Goal: Transaction & Acquisition: Register for event/course

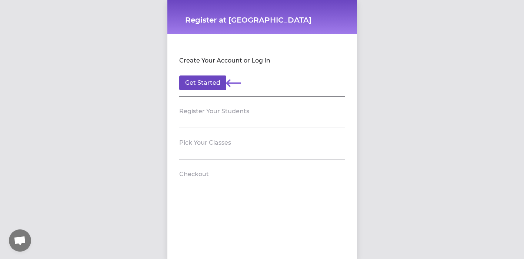
click at [208, 84] on button "Get Started" at bounding box center [202, 83] width 47 height 15
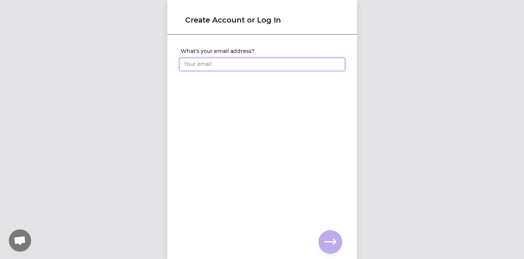
click at [222, 66] on input "What's your email address?" at bounding box center [262, 64] width 166 height 13
type input "[PERSON_NAME][EMAIL_ADDRESS][DOMAIN_NAME]"
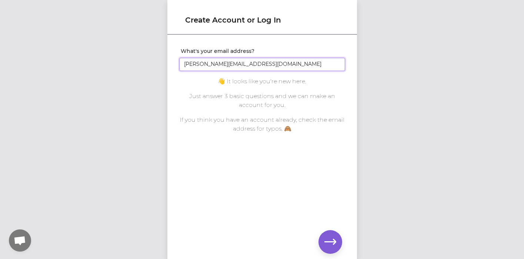
click input "submit" at bounding box center [0, 0] width 0 height 0
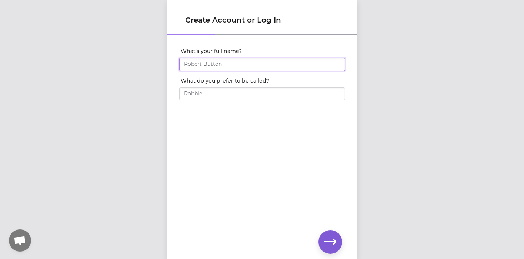
click at [244, 66] on input "What's your full name?" at bounding box center [262, 64] width 166 height 13
type input "[PERSON_NAME]"
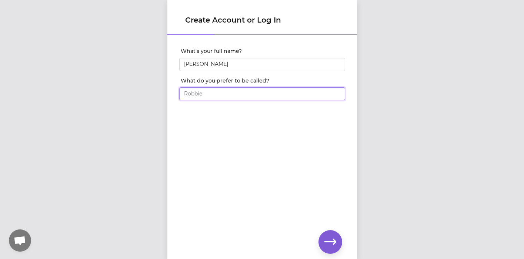
click at [218, 95] on input "What do you prefer to be called?" at bounding box center [262, 93] width 166 height 13
type input "[PERSON_NAME]"
click at [325, 244] on icon "button" at bounding box center [330, 242] width 12 height 12
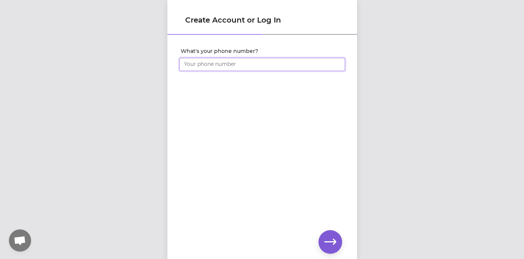
click at [204, 63] on input "What's your phone number?" at bounding box center [262, 64] width 166 height 13
type input "[PHONE_NUMBER]"
click at [332, 240] on icon "button" at bounding box center [330, 242] width 12 height 12
click at [334, 238] on icon "button" at bounding box center [330, 242] width 12 height 12
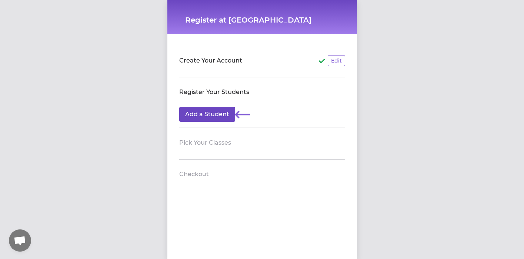
click at [217, 120] on button "Add a Student" at bounding box center [207, 114] width 56 height 15
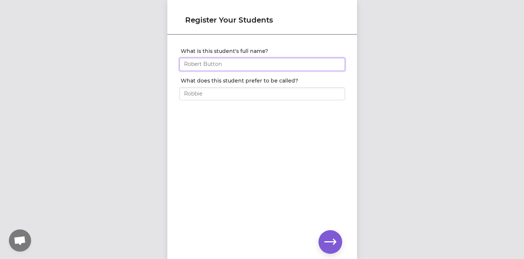
click at [224, 66] on input "What is this student's full name?" at bounding box center [262, 64] width 166 height 13
type input "[PERSON_NAME]"
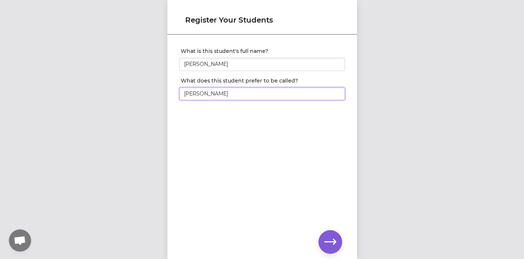
type input "[PERSON_NAME]"
click at [334, 251] on button "button" at bounding box center [330, 242] width 24 height 24
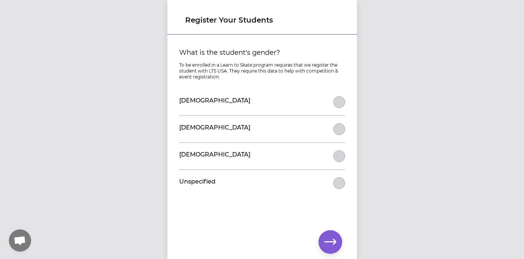
click at [339, 128] on button "What is the student's gender?" at bounding box center [339, 129] width 12 height 12
click at [326, 248] on icon "button" at bounding box center [330, 242] width 12 height 12
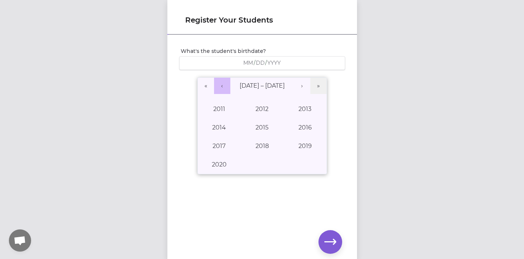
click at [223, 84] on button "‹" at bounding box center [222, 86] width 16 height 16
click at [304, 85] on button "›" at bounding box center [302, 86] width 16 height 16
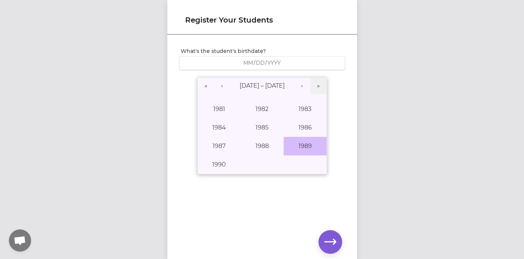
click at [310, 146] on button "1989" at bounding box center [305, 146] width 43 height 19
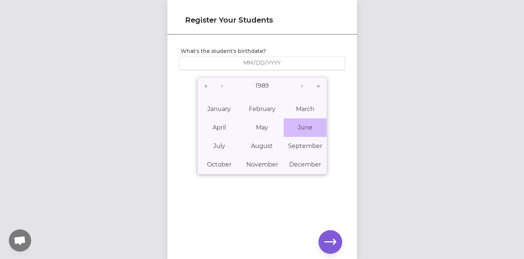
click at [299, 125] on abbr "June" at bounding box center [305, 127] width 15 height 7
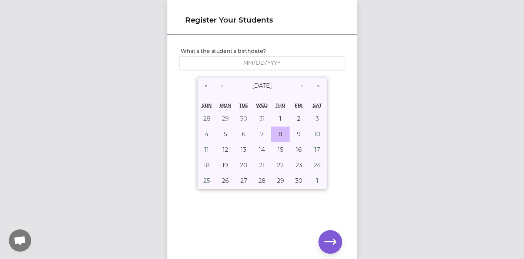
click at [279, 134] on abbr "8" at bounding box center [280, 134] width 4 height 7
type input "[DATE]"
type input "6"
type input "8"
type input "1989"
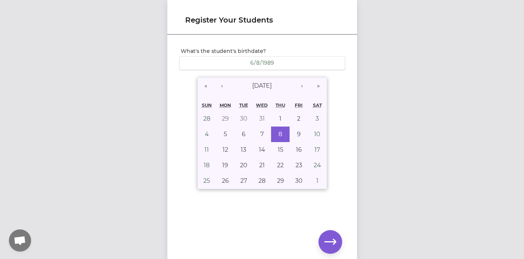
click at [332, 241] on icon "button" at bounding box center [330, 242] width 12 height 12
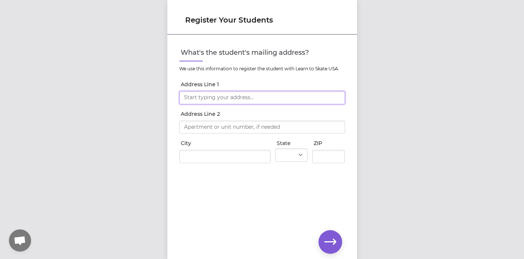
click at [221, 100] on input "Address Line 1" at bounding box center [262, 97] width 166 height 13
click at [420, 150] on div "Register Your Students What's the student's mailing address? We use this inform…" at bounding box center [262, 129] width 524 height 259
click at [217, 101] on input "Address Line 1" at bounding box center [262, 97] width 166 height 13
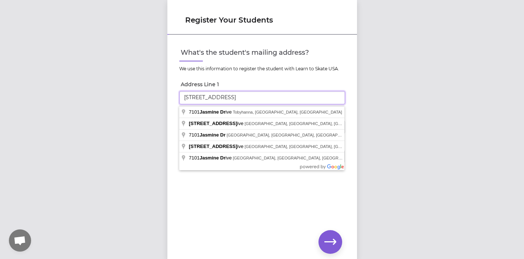
type input "[STREET_ADDRESS]"
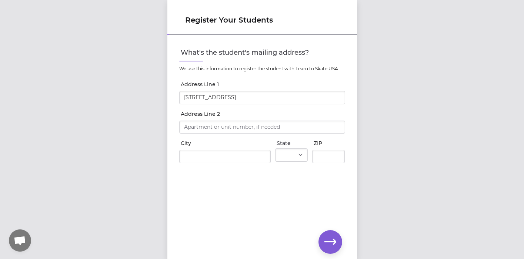
click at [148, 217] on div "Register Your Students What's the student's mailing address? We use this inform…" at bounding box center [262, 129] width 524 height 259
click at [196, 159] on input "City" at bounding box center [224, 156] width 91 height 13
type input "Walled Lake"
select select "MI"
type input "48390"
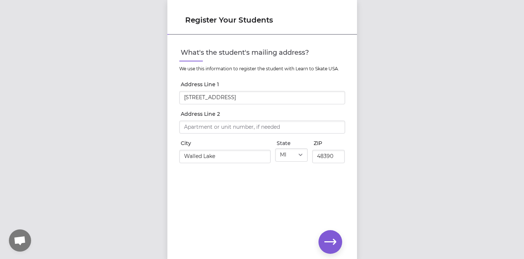
click at [221, 209] on div "What's the student's mailing address? We use this information to register the s…" at bounding box center [262, 135] width 190 height 199
click at [325, 236] on icon "button" at bounding box center [330, 242] width 12 height 12
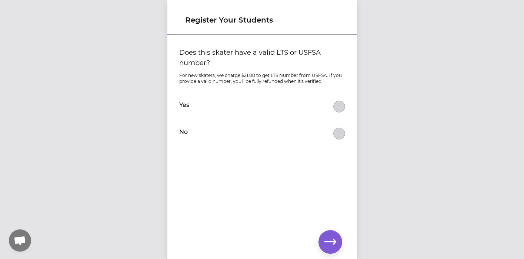
click at [340, 111] on button "Does this skater have a valid LTS or USFSA number?" at bounding box center [339, 107] width 12 height 12
click at [328, 241] on icon "button" at bounding box center [330, 242] width 12 height 6
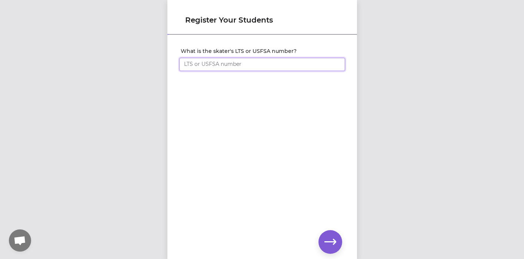
click at [213, 65] on input "What is the skater's LTS or USFSA number?" at bounding box center [262, 64] width 166 height 13
paste input "2611878"
type input "2611878"
click at [331, 241] on icon "button" at bounding box center [330, 242] width 12 height 12
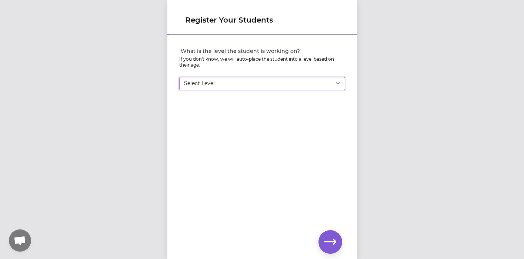
select select "22"
click at [284, 157] on div "What is the level the student is working on? If you don't know, we will auto-pl…" at bounding box center [262, 135] width 190 height 199
click at [336, 242] on icon "button" at bounding box center [330, 242] width 12 height 6
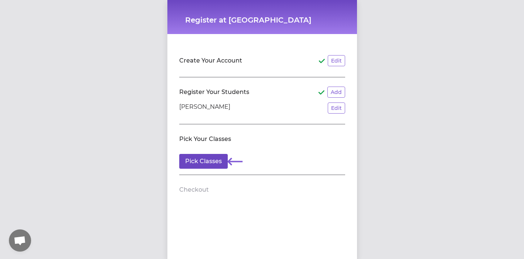
click at [206, 162] on button "Pick Classes" at bounding box center [203, 161] width 48 height 15
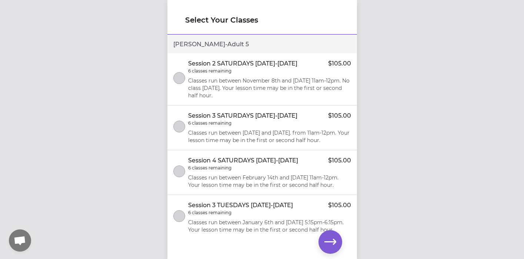
click at [177, 76] on button "select class" at bounding box center [179, 78] width 12 height 12
click at [327, 246] on icon "button" at bounding box center [330, 242] width 12 height 12
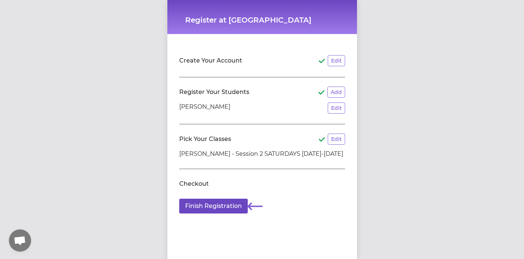
click at [217, 205] on button "Finish Registration" at bounding box center [213, 206] width 68 height 15
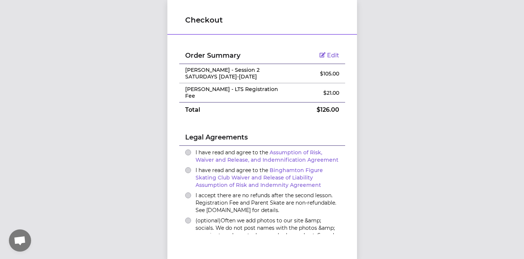
click at [328, 51] on td "Edit" at bounding box center [316, 55] width 55 height 17
click at [328, 57] on span "Edit" at bounding box center [333, 55] width 12 height 7
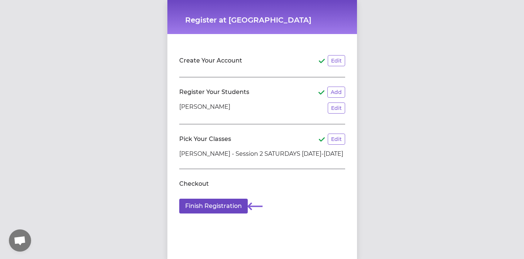
click at [221, 207] on button "Finish Registration" at bounding box center [213, 206] width 68 height 15
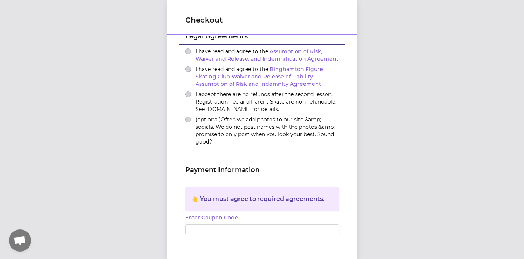
scroll to position [89, 0]
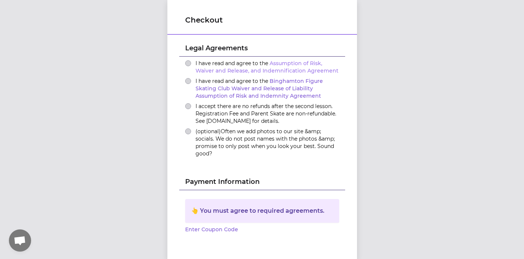
click at [216, 67] on link "Assumption of Risk, Waiver and Release, and Indemnification Agreement" at bounding box center [266, 67] width 143 height 14
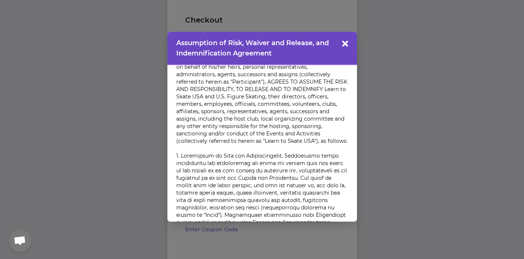
scroll to position [72, 0]
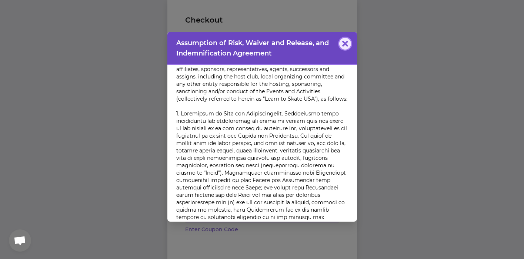
click at [343, 42] on icon "button" at bounding box center [345, 43] width 6 height 6
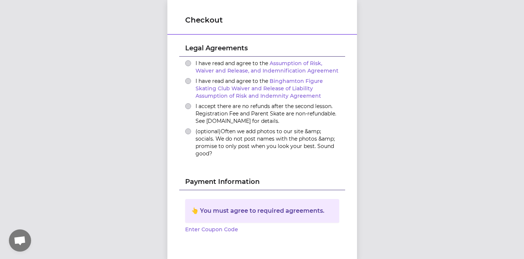
click at [187, 63] on button "I have read and agree to the Assumption of Risk, Waiver and Release, and Indemn…" at bounding box center [188, 63] width 6 height 6
click at [254, 88] on link "Binghamton Figure Skating Club Waiver and Release of Liability Assumption of Ri…" at bounding box center [258, 88] width 127 height 21
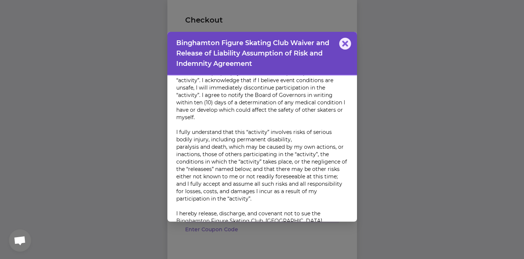
scroll to position [38, 0]
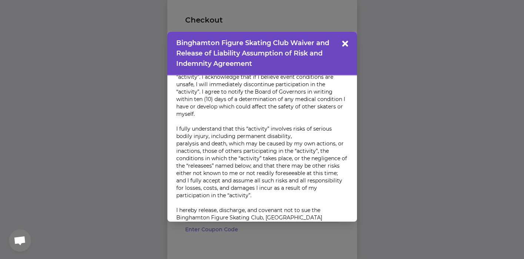
click at [349, 38] on header "Binghamton Figure Skating Club Waiver and Release of Liability Assumption of Ri…" at bounding box center [262, 54] width 190 height 44
click at [191, 78] on button "Binghamton Figure Skating Club Waiver and Release of Liability Assumption of Ri…" at bounding box center [188, 81] width 6 height 6
click at [345, 46] on icon "button" at bounding box center [345, 44] width 6 height 6
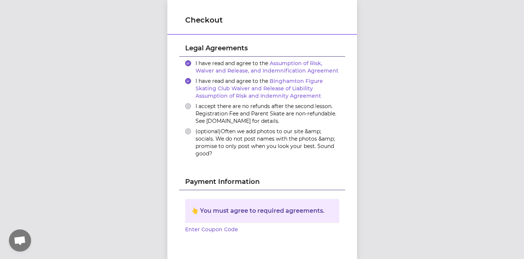
click at [189, 106] on button "I accept there are no refunds after the second lesson. Registration Fee and Par…" at bounding box center [188, 106] width 6 height 6
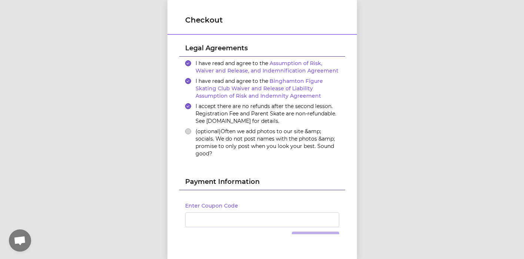
scroll to position [110, 0]
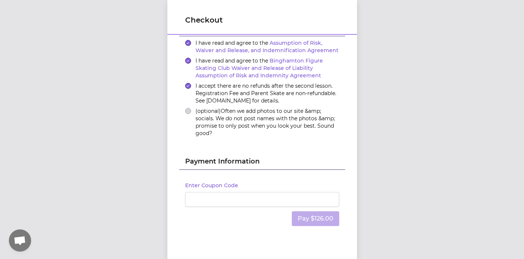
click at [187, 110] on button "(optional) Often we add photos to our site &amp; socials. We do not post names …" at bounding box center [188, 111] width 6 height 6
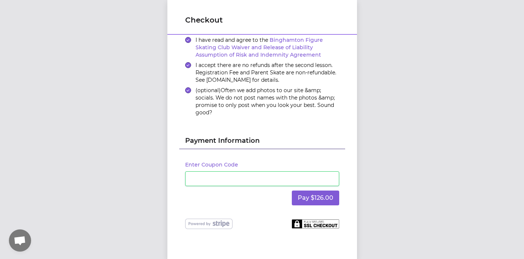
scroll to position [0, 0]
click at [322, 195] on button "Pay $126.00" at bounding box center [315, 198] width 47 height 15
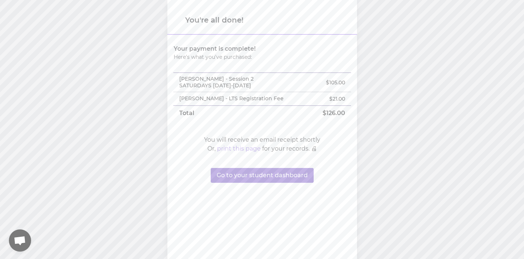
click at [257, 178] on button "Go to your student dashboard" at bounding box center [262, 175] width 103 height 15
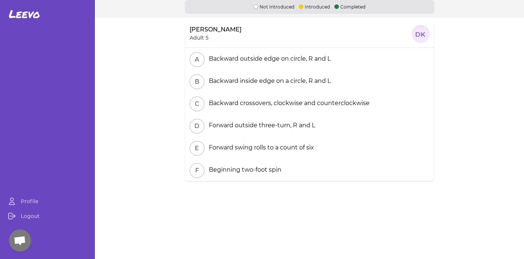
click at [207, 34] on p "Adult 5" at bounding box center [199, 37] width 19 height 7
click at [27, 201] on link "Profile" at bounding box center [47, 201] width 88 height 15
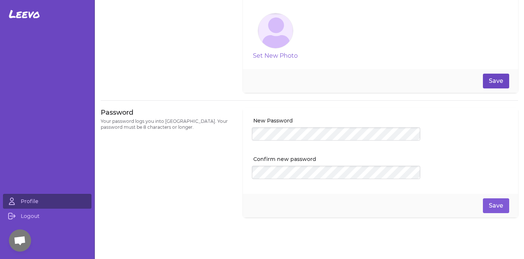
click at [501, 76] on button "Save" at bounding box center [496, 81] width 26 height 15
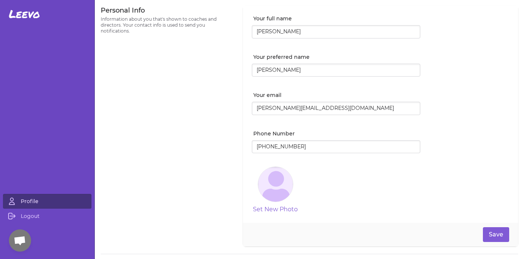
click at [27, 200] on link "Profile" at bounding box center [47, 201] width 88 height 15
